Goal: Check status: Check status

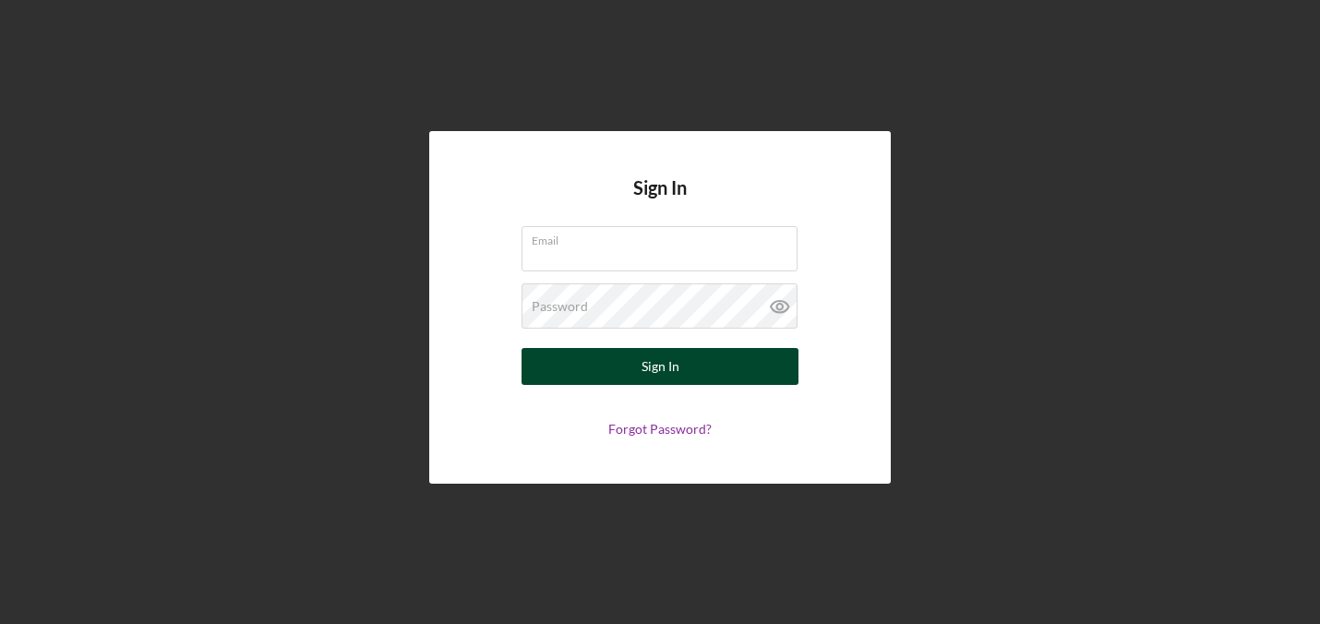
type input "[PERSON_NAME][EMAIL_ADDRESS][DOMAIN_NAME]"
click at [655, 357] on div "Sign In" at bounding box center [661, 366] width 38 height 37
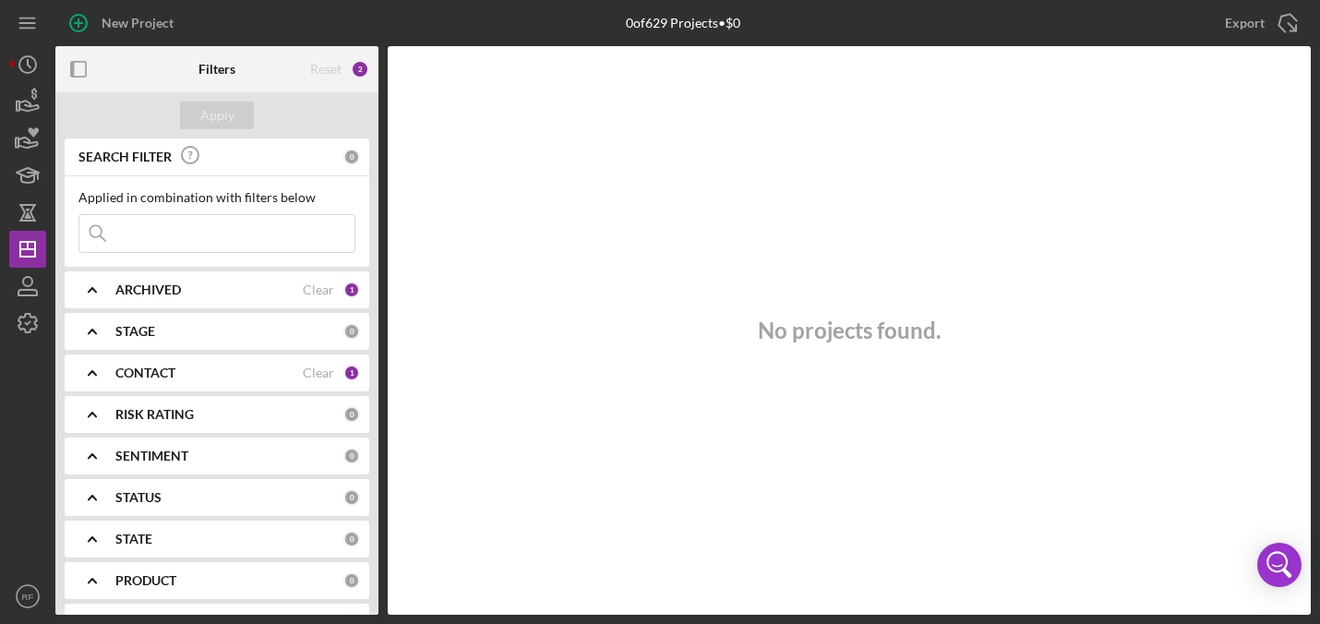
click at [197, 374] on div "CONTACT" at bounding box center [208, 373] width 187 height 15
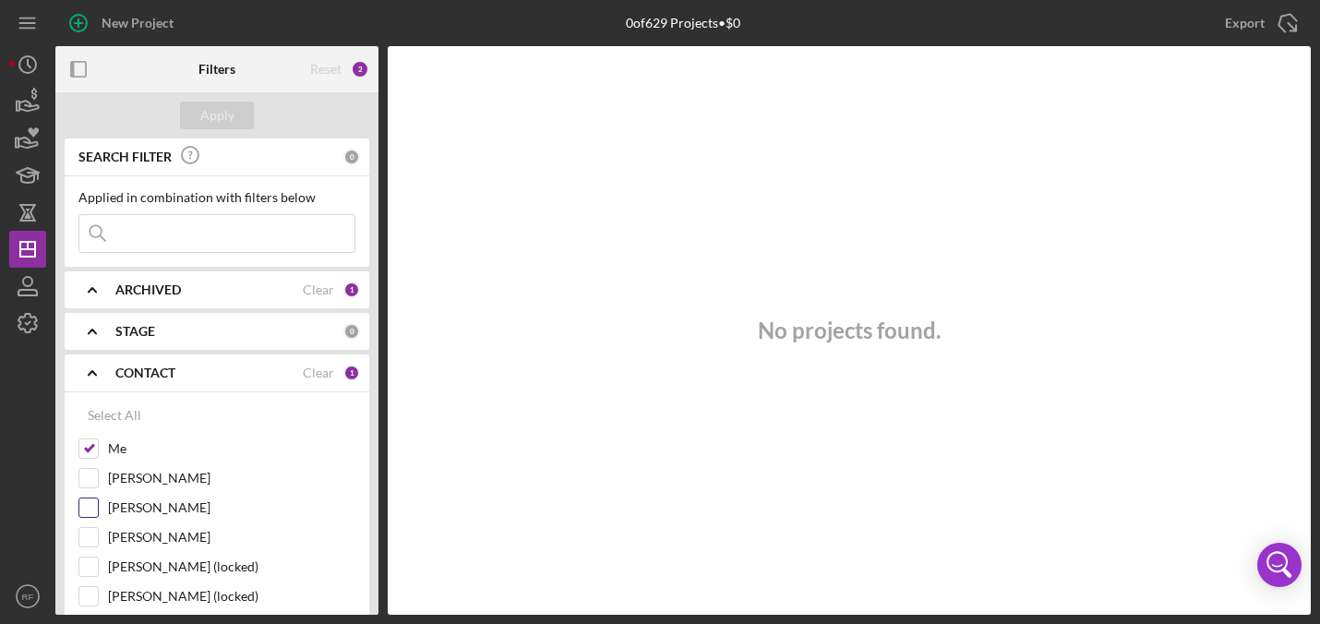
click at [86, 499] on input "[PERSON_NAME]" at bounding box center [88, 508] width 18 height 18
checkbox input "true"
click at [89, 443] on input "Me" at bounding box center [88, 448] width 18 height 18
checkbox input "false"
click at [216, 116] on div "Apply" at bounding box center [217, 116] width 34 height 28
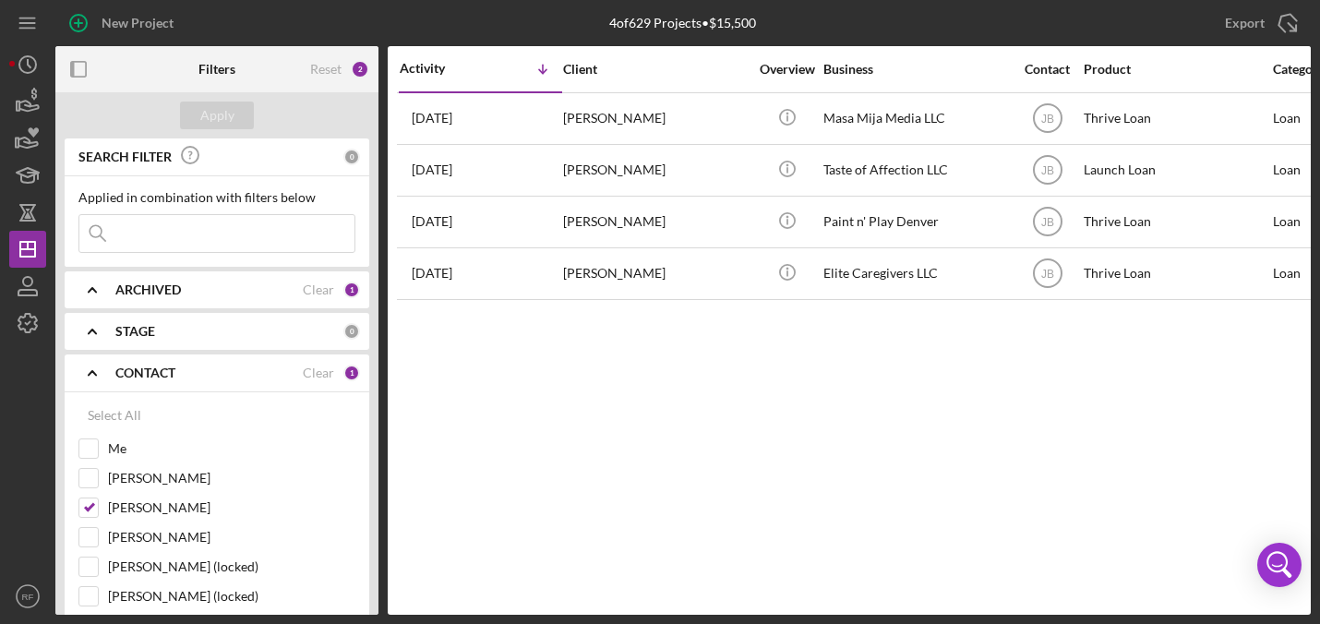
scroll to position [391, 0]
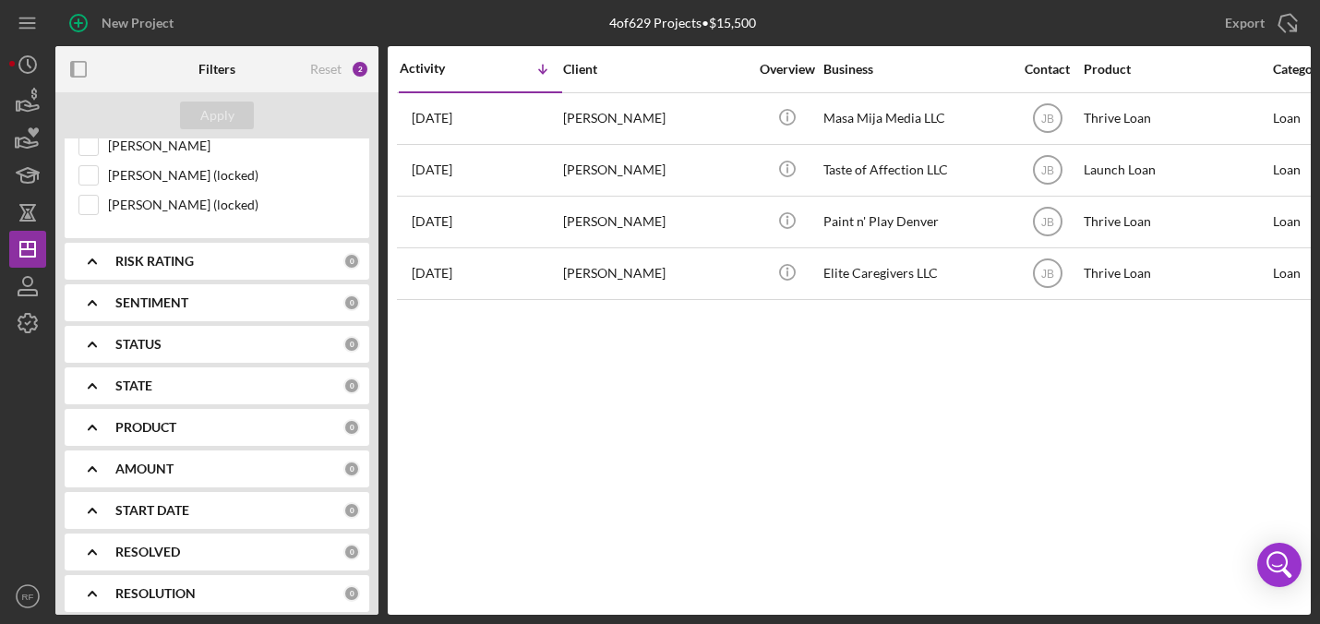
click at [247, 424] on div "PRODUCT" at bounding box center [229, 427] width 228 height 15
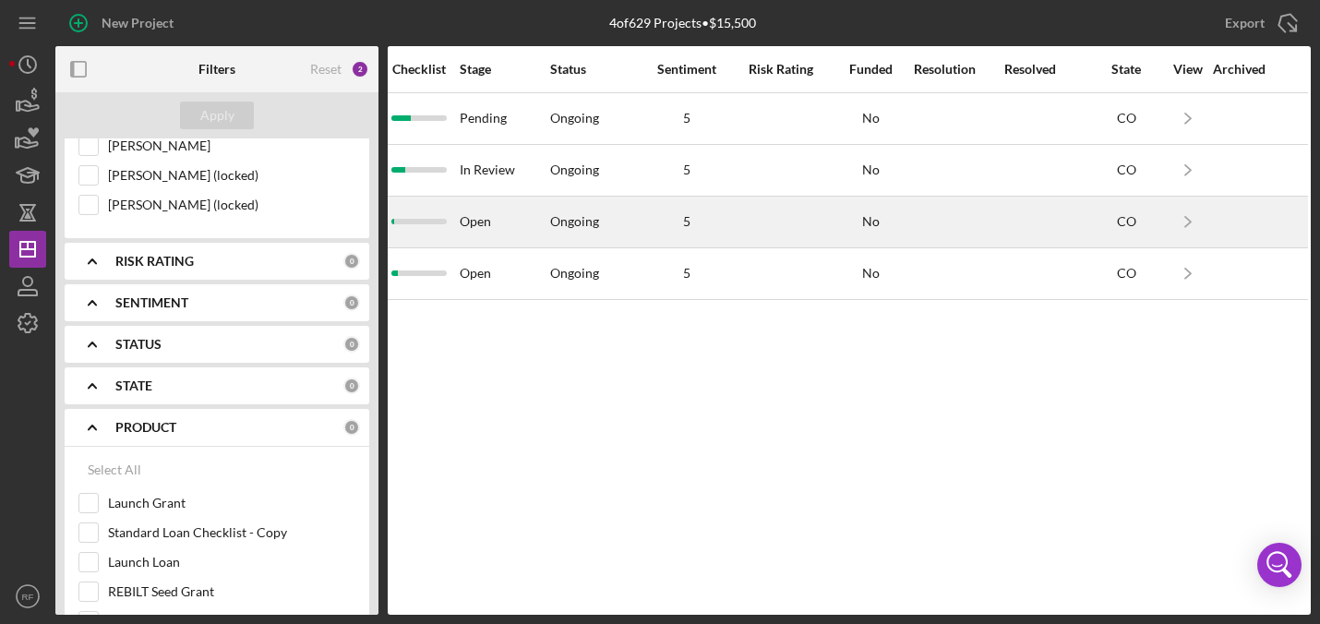
scroll to position [0, 1280]
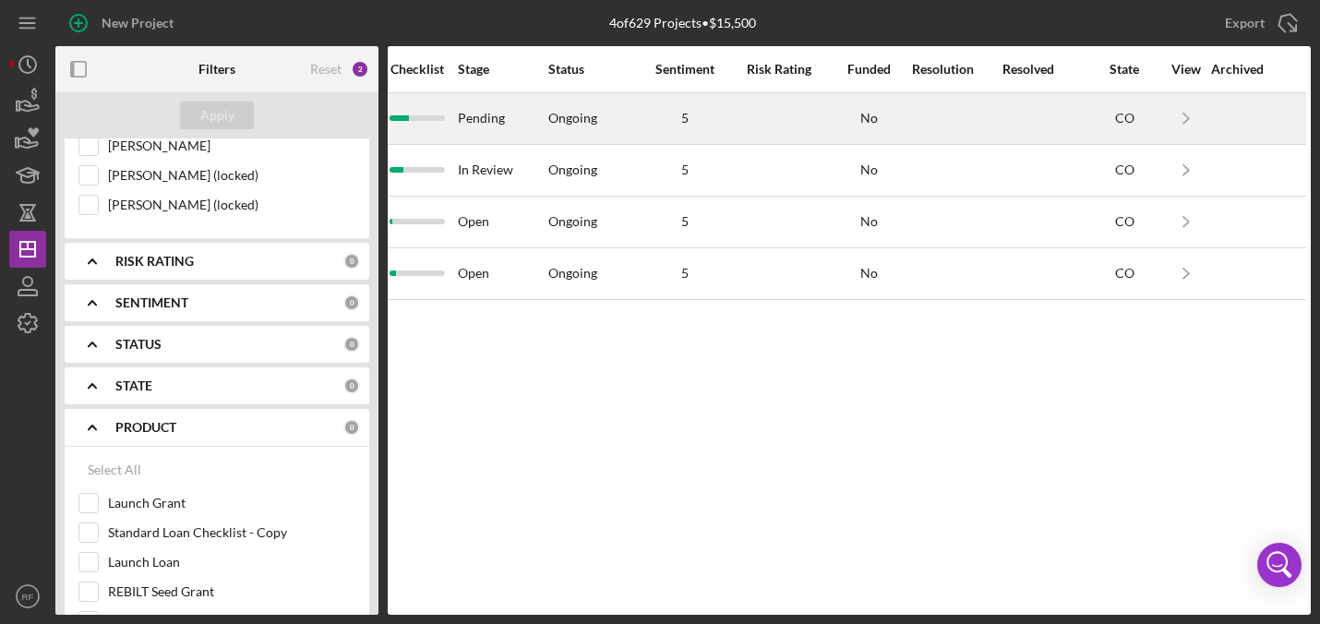
click at [982, 116] on div at bounding box center [956, 118] width 89 height 49
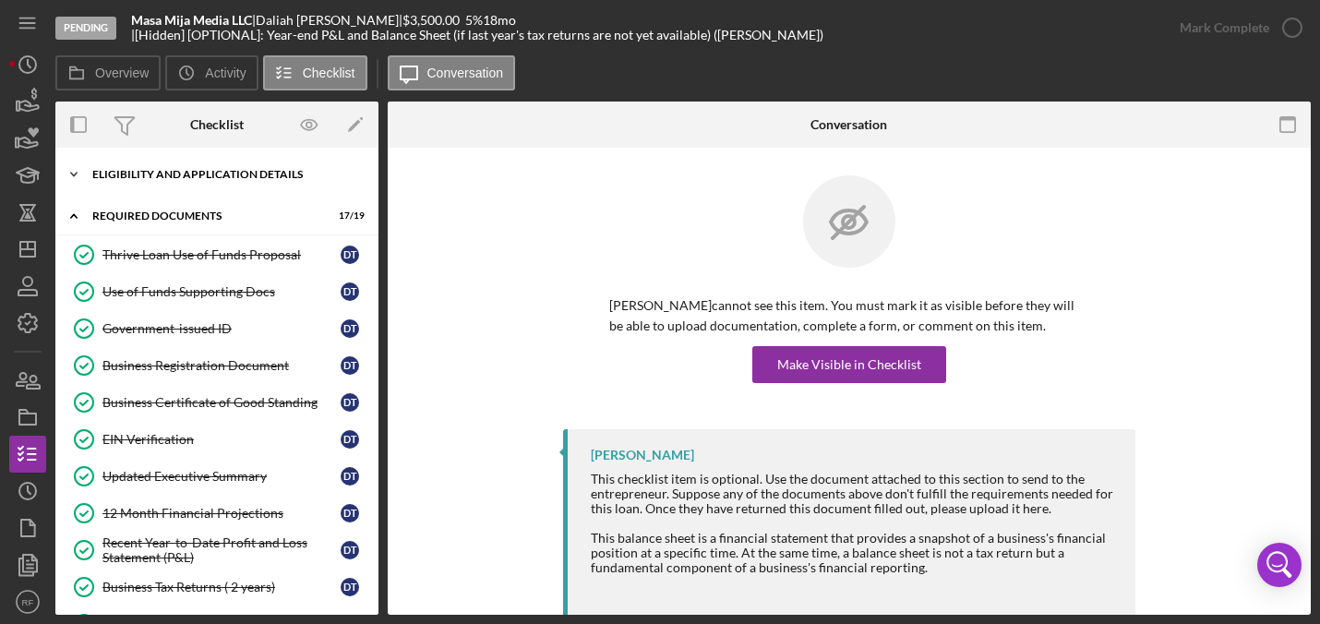
click at [208, 174] on div "Eligibility and Application Details" at bounding box center [223, 174] width 263 height 11
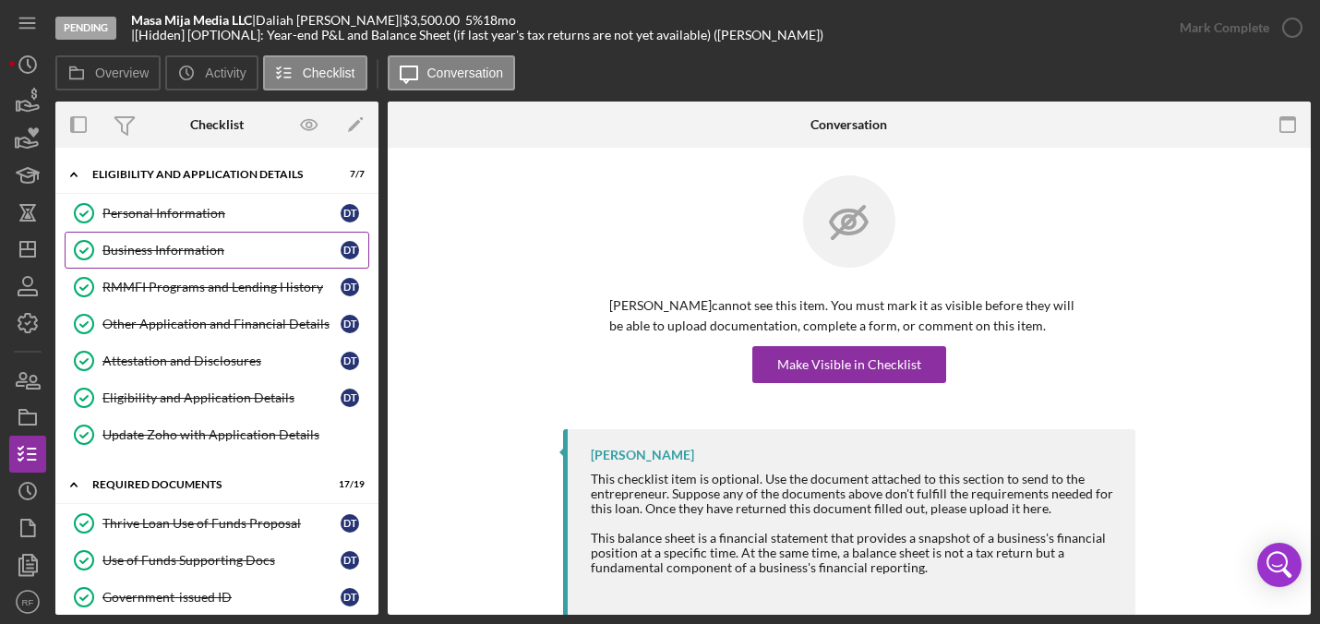
click at [193, 247] on div "Business Information" at bounding box center [221, 250] width 238 height 15
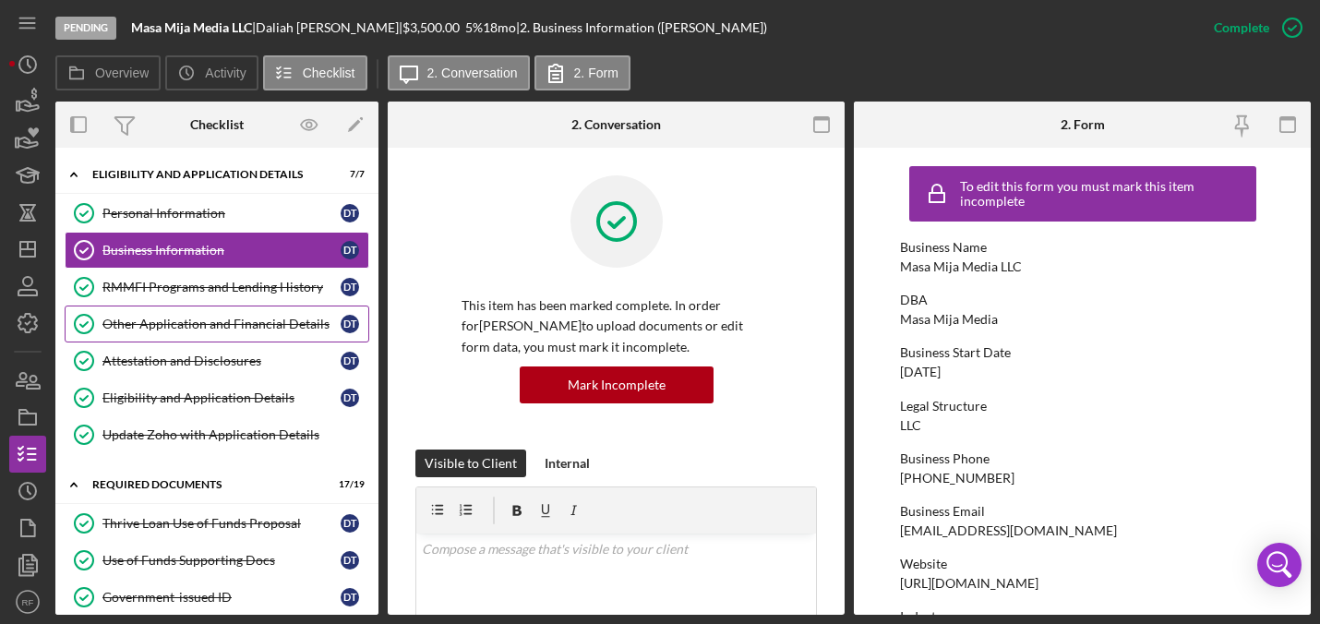
click at [234, 327] on div "Other Application and Financial Details" at bounding box center [221, 324] width 238 height 15
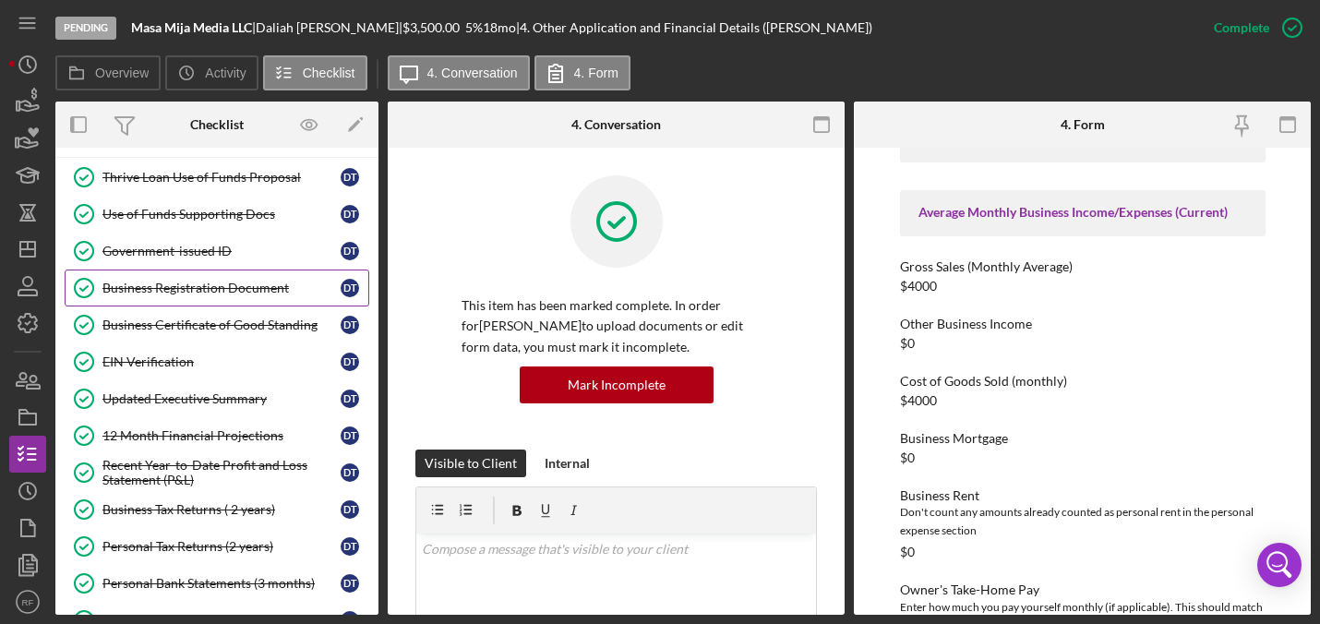
scroll to position [403, 0]
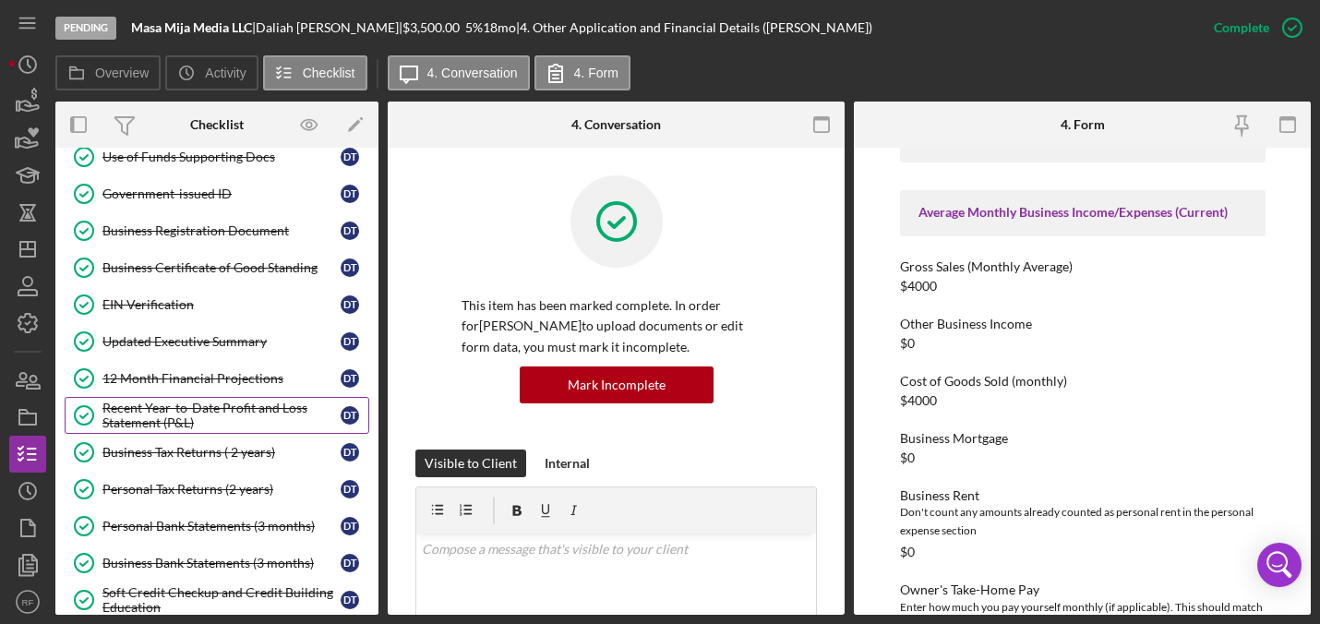
click at [234, 416] on div "Recent Year-to-Date Profit and Loss Statement (P&L)" at bounding box center [221, 416] width 238 height 30
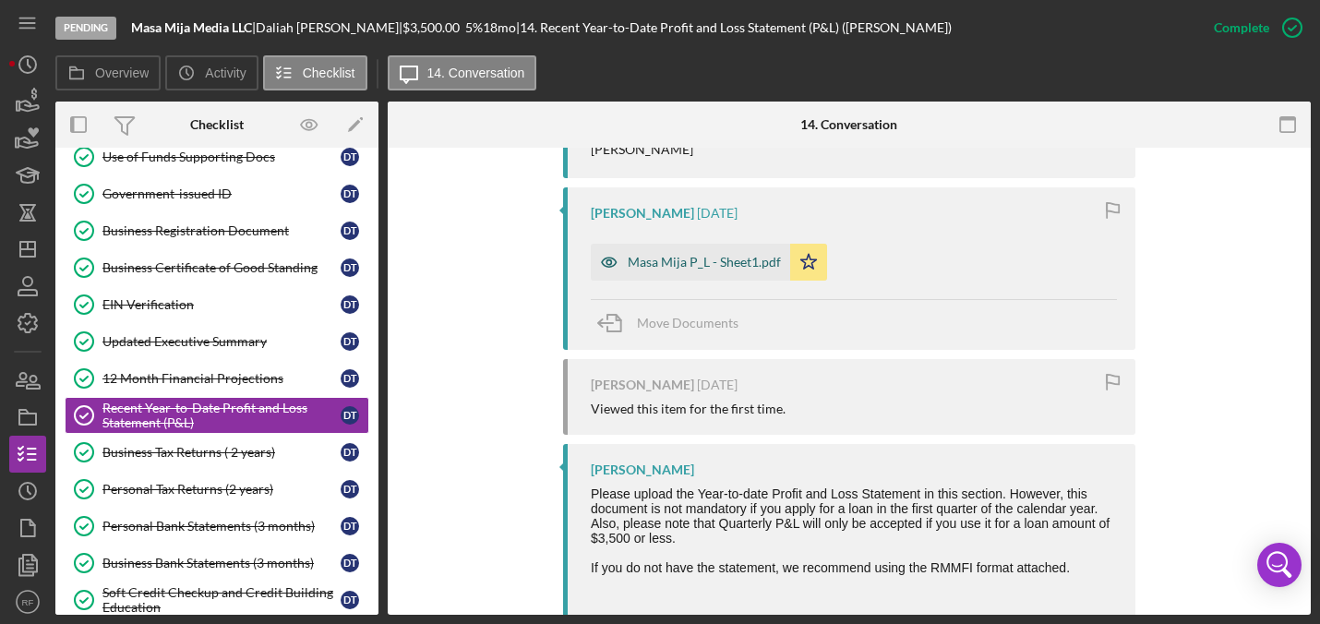
click at [664, 261] on div "Masa Mija P_L - Sheet1.pdf" at bounding box center [704, 262] width 153 height 15
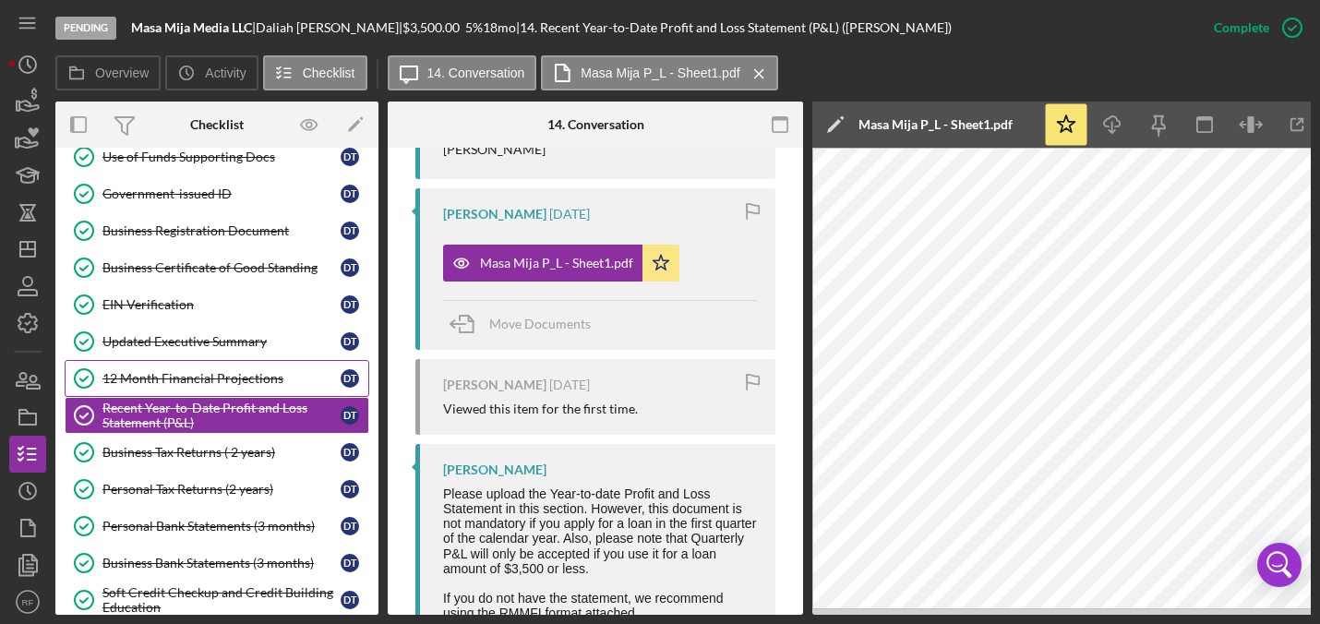
click at [271, 390] on link "12 Month Financial Projections 12 Month Financial Projections D T" at bounding box center [217, 378] width 305 height 37
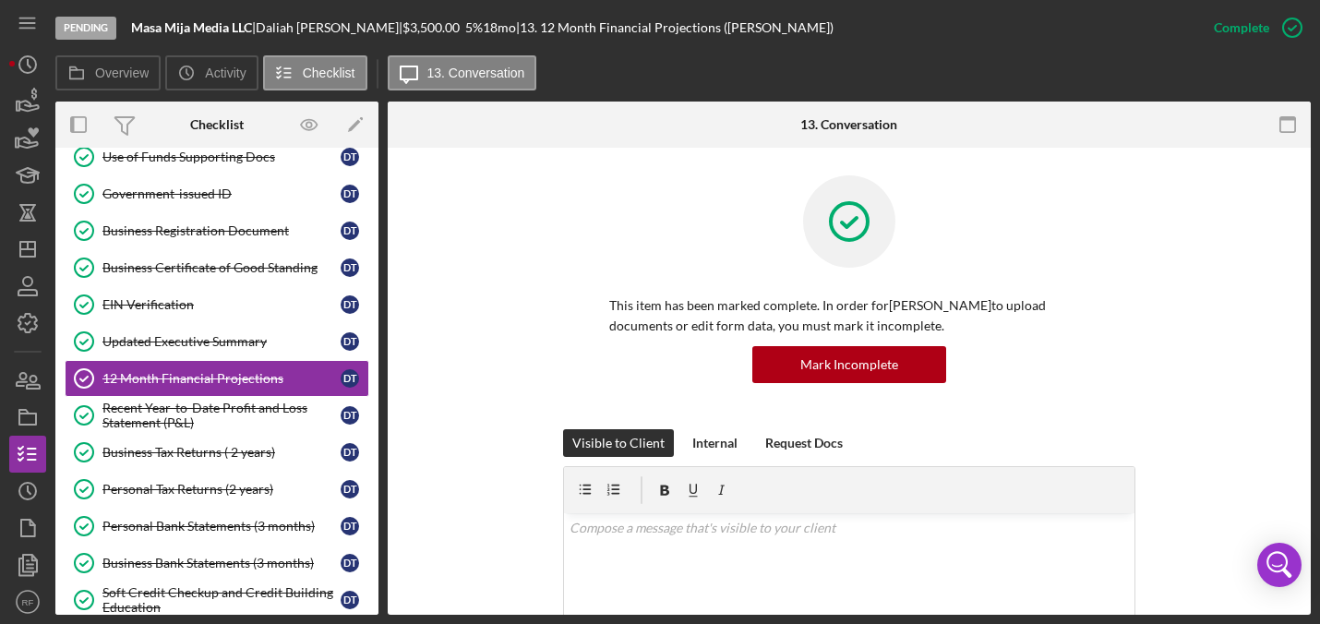
scroll to position [459, 0]
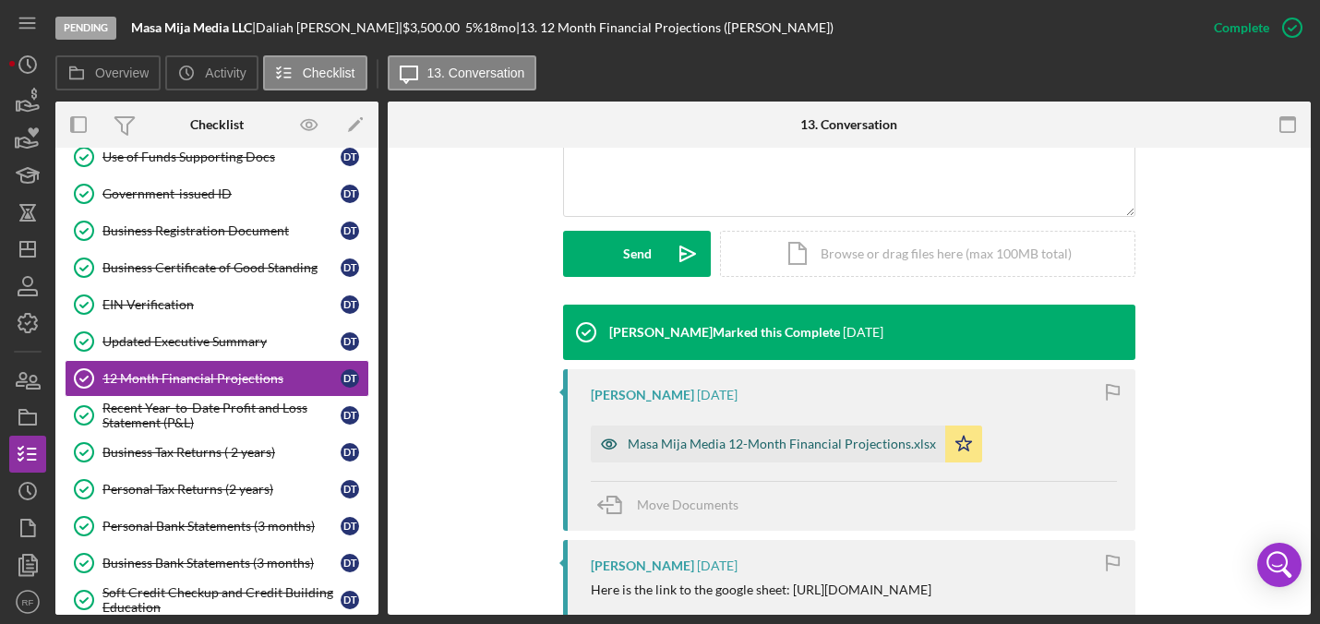
click at [834, 452] on div "Masa Mija Media 12-Month Financial Projections.xlsx" at bounding box center [768, 444] width 355 height 37
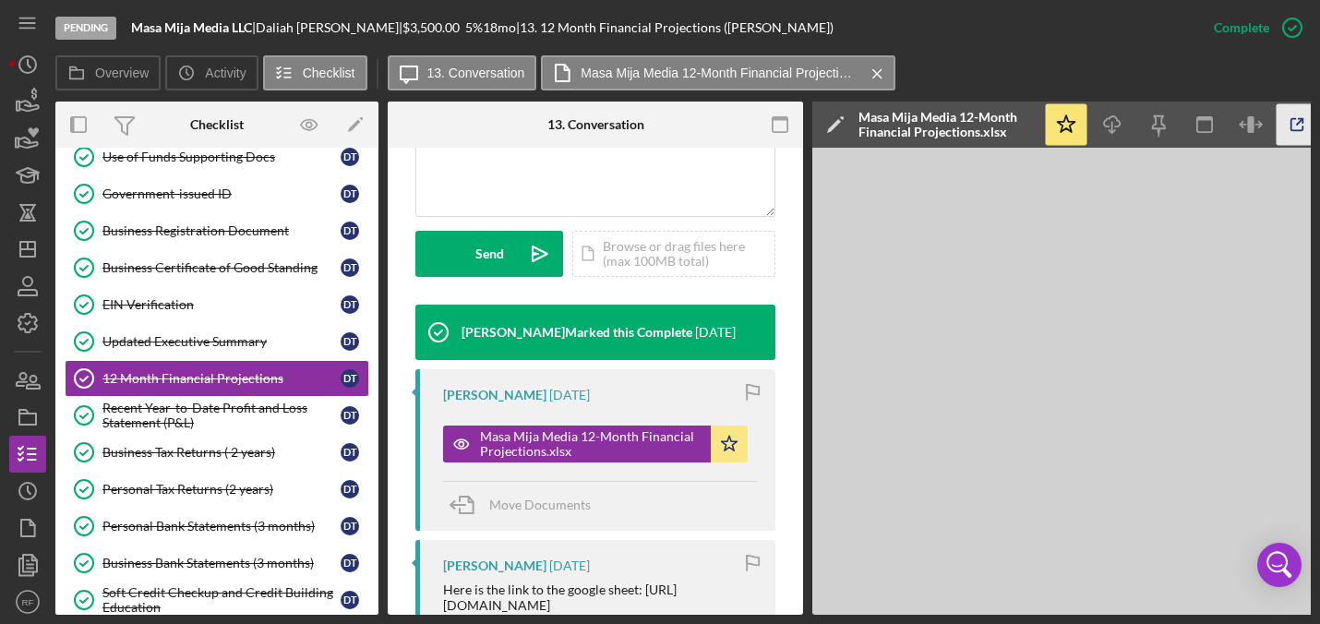
click at [1298, 127] on icon "button" at bounding box center [1298, 125] width 42 height 42
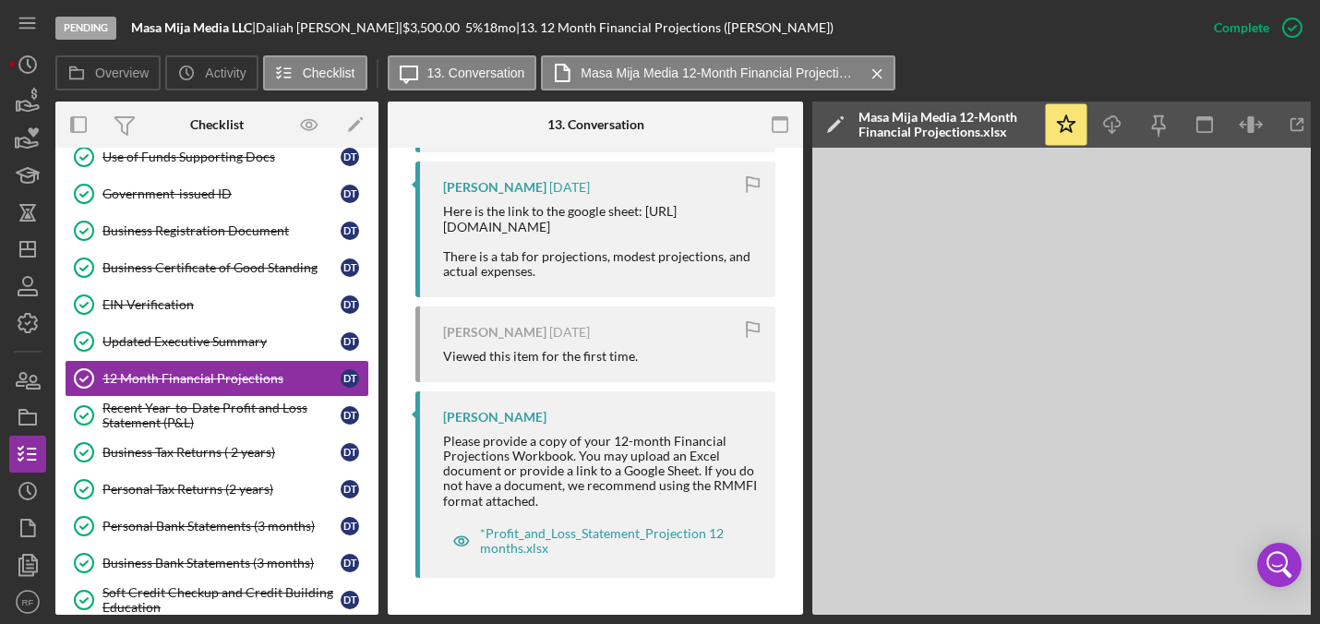
scroll to position [862, 0]
click at [624, 526] on div "*Profit_and_Loss_Statement_Projection 12 months.xlsx" at bounding box center [609, 541] width 259 height 30
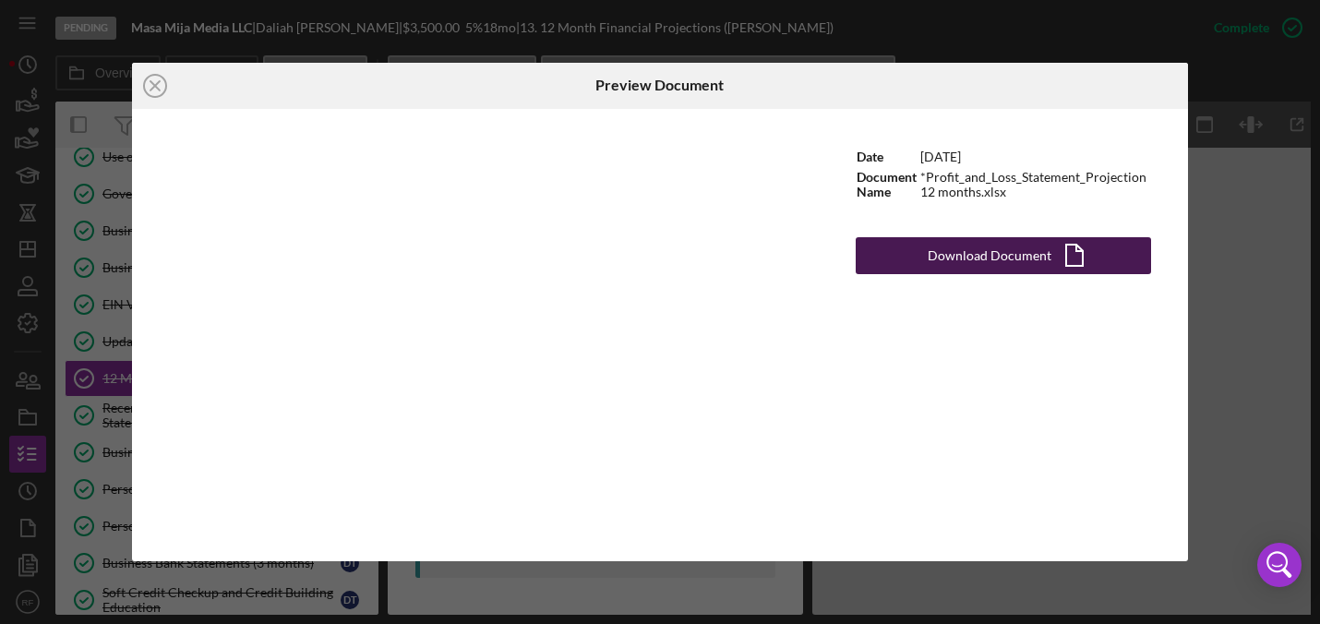
click at [934, 263] on div "Download Document" at bounding box center [990, 255] width 124 height 37
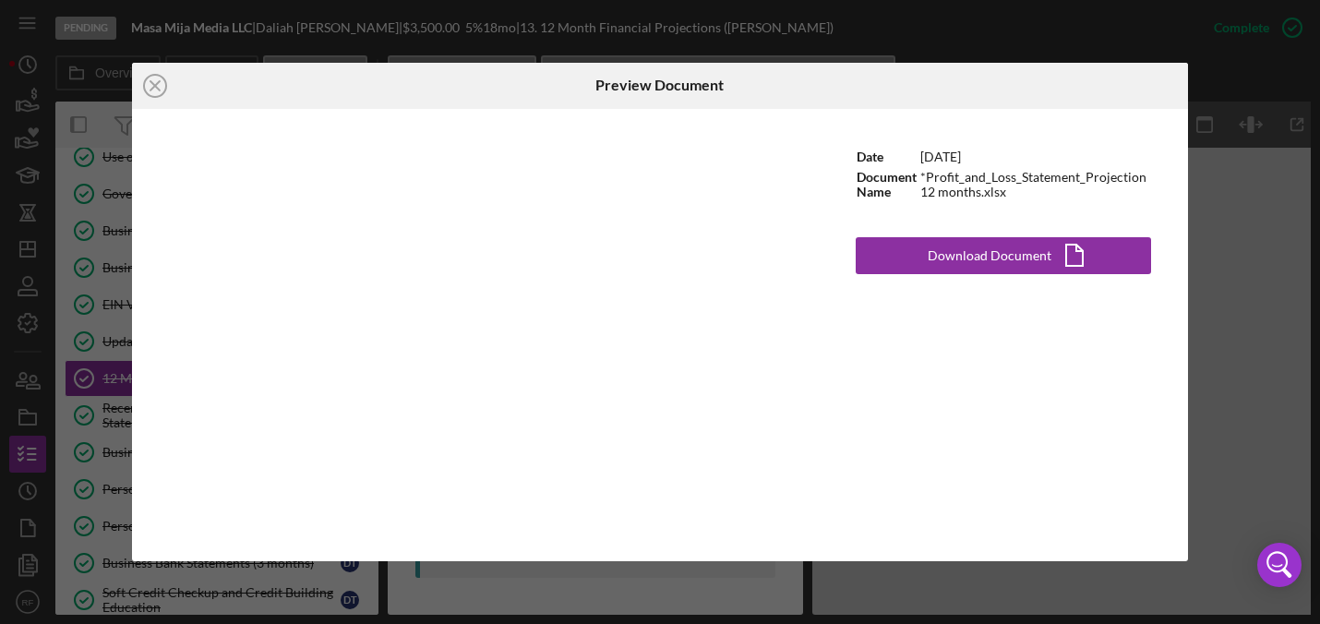
click at [1270, 82] on div "Icon/Close Preview Document Date [DATE] Document Name *Profit_and_Loss_Statemen…" at bounding box center [660, 312] width 1320 height 624
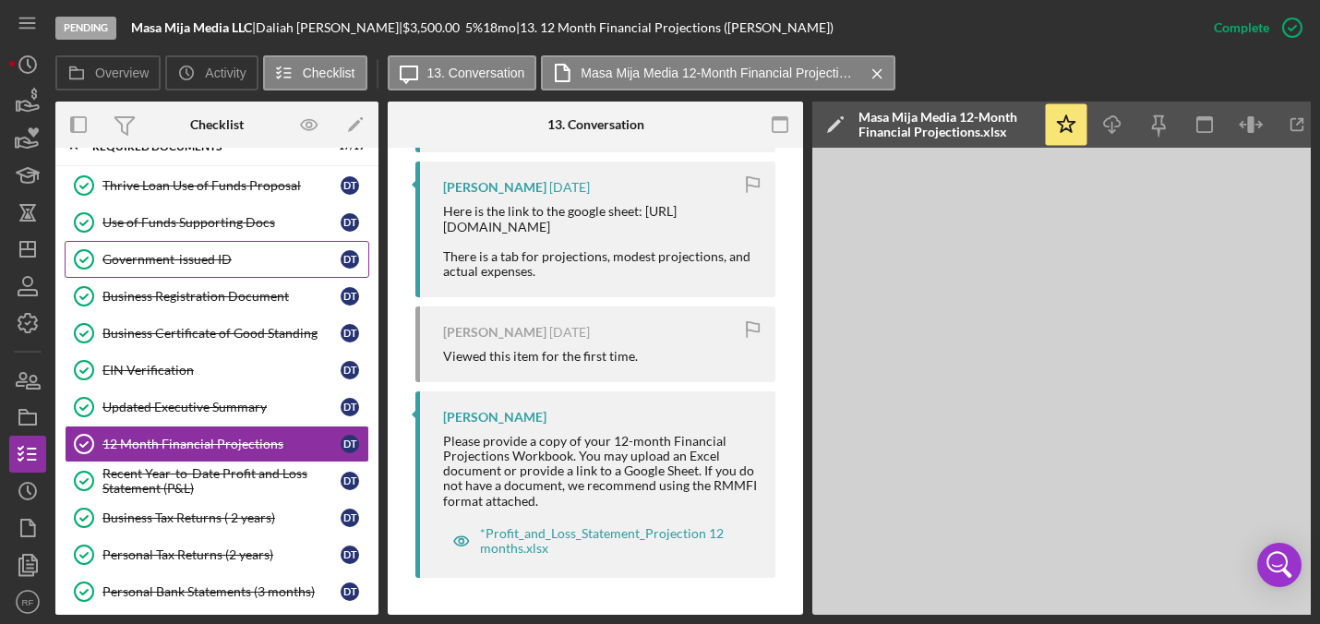
scroll to position [340, 0]
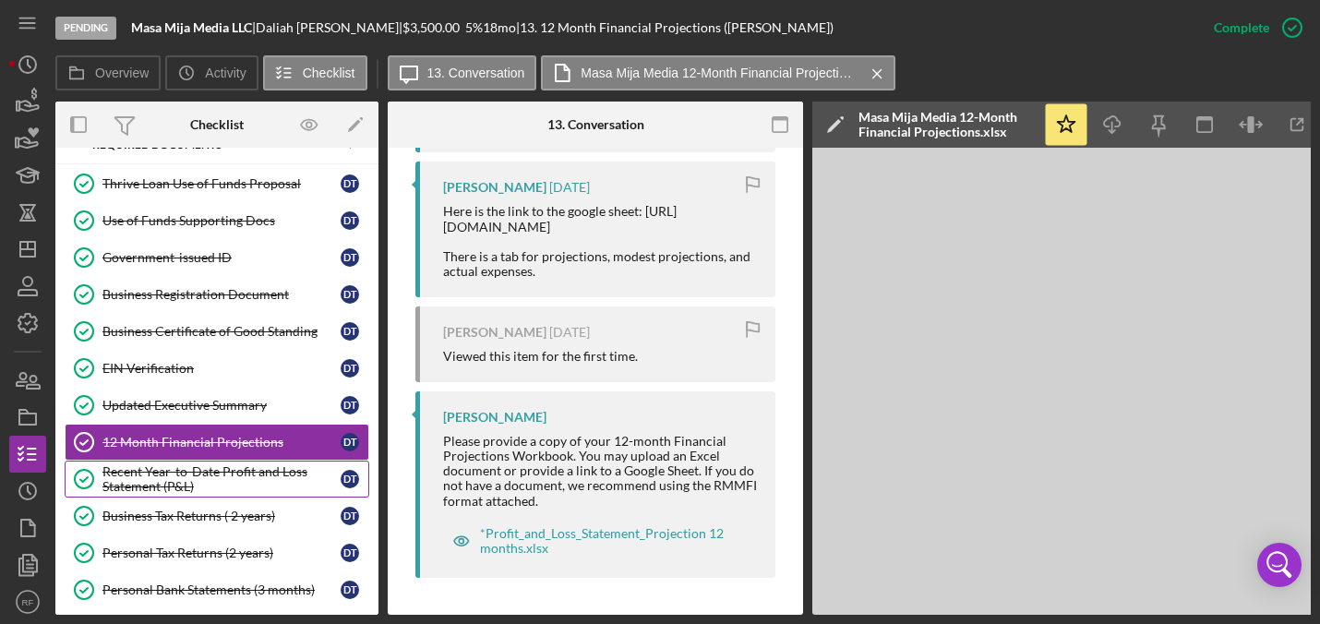
click at [221, 469] on div "Recent Year-to-Date Profit and Loss Statement (P&L)" at bounding box center [221, 479] width 238 height 30
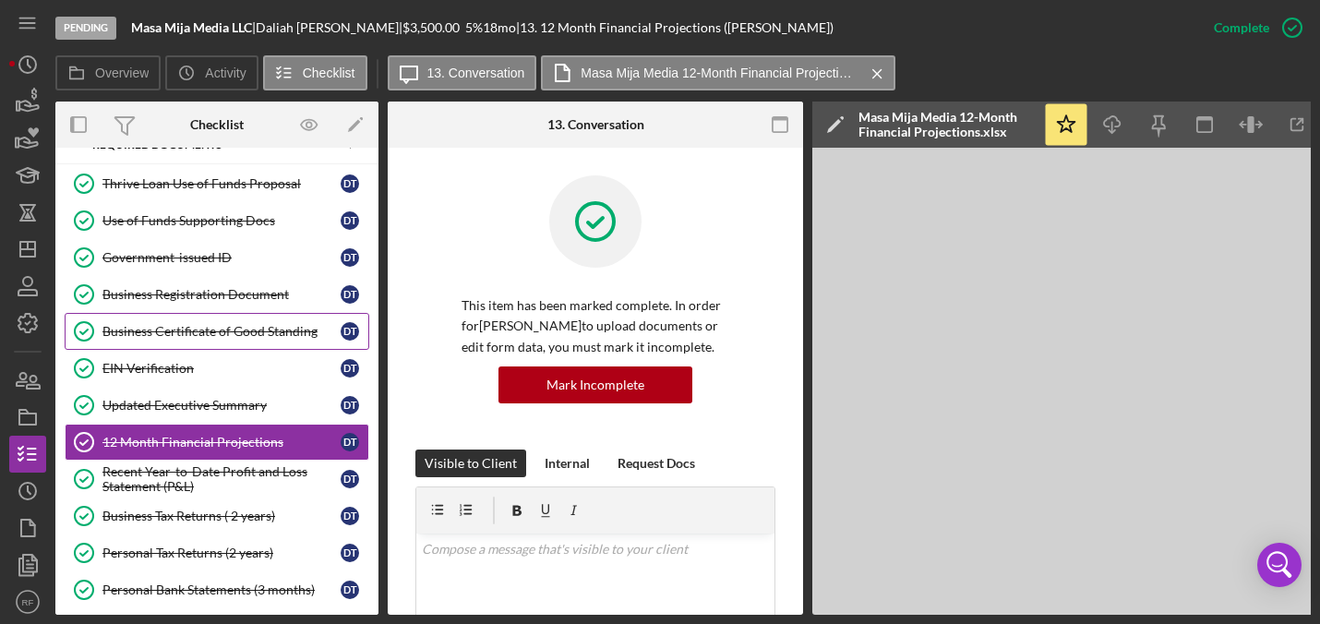
scroll to position [326, 0]
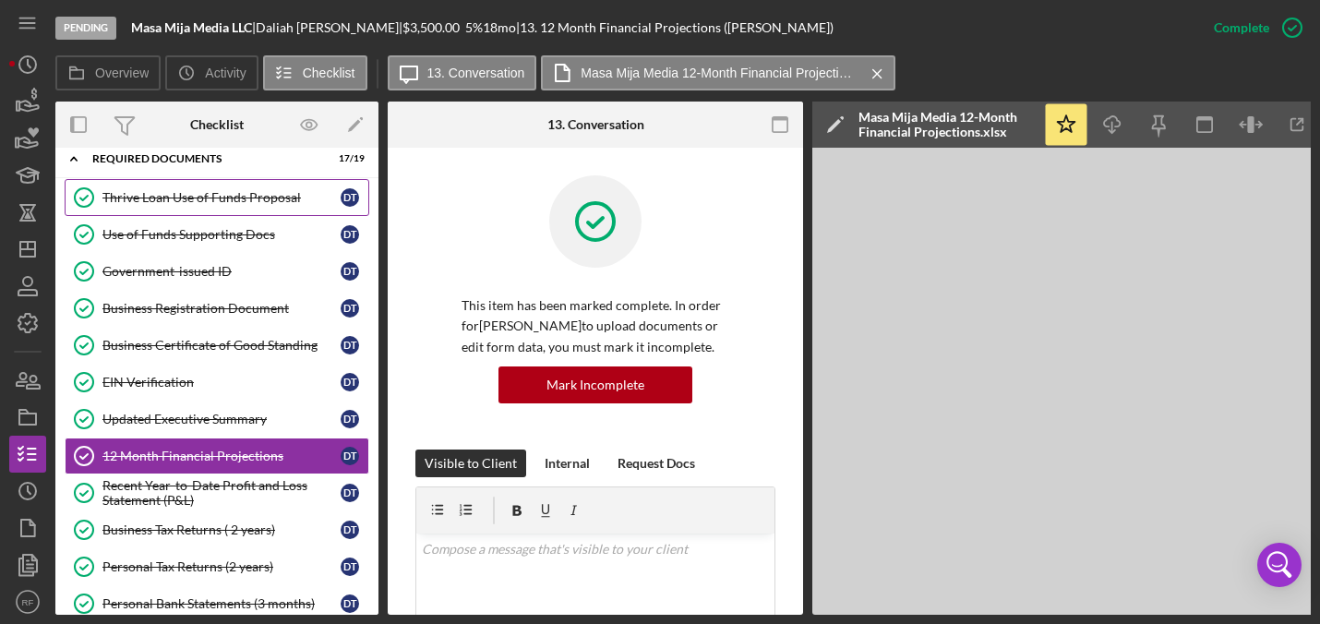
click at [203, 188] on link "Thrive Loan Use of Funds Proposal Thrive Loan Use of Funds Proposal D T" at bounding box center [217, 197] width 305 height 37
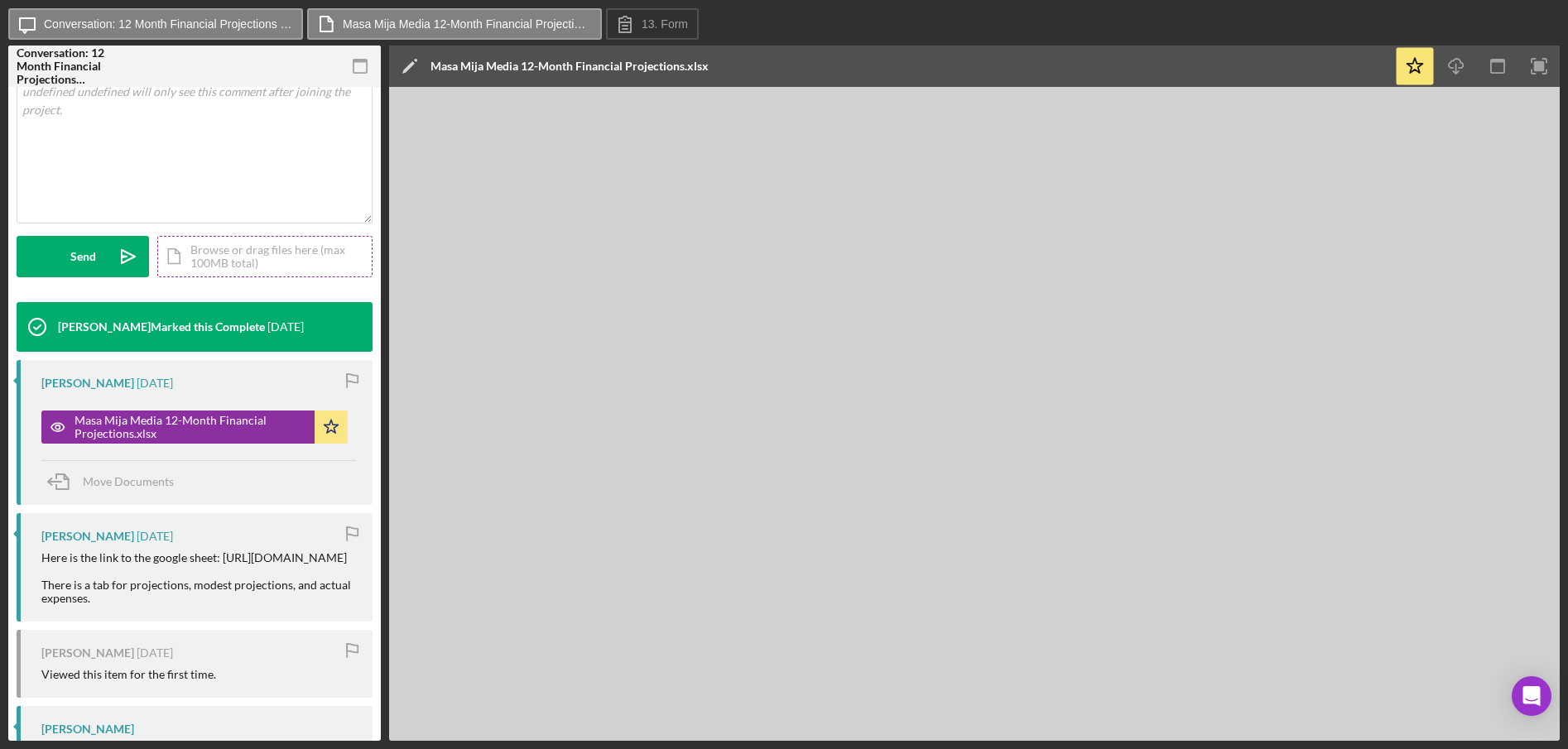
scroll to position [487, 0]
